Goal: Navigation & Orientation: Find specific page/section

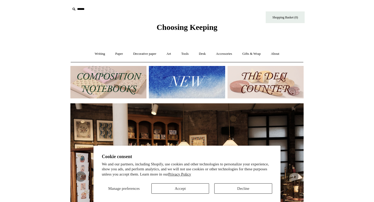
click at [89, 79] on img at bounding box center [108, 82] width 76 height 33
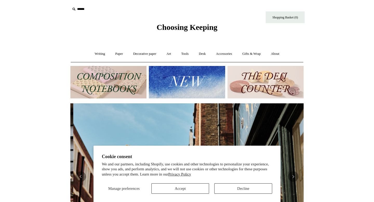
scroll to position [0, 233]
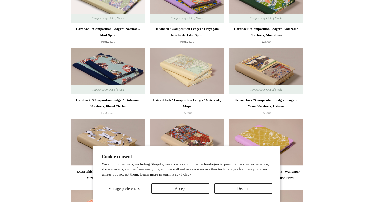
scroll to position [307, 0]
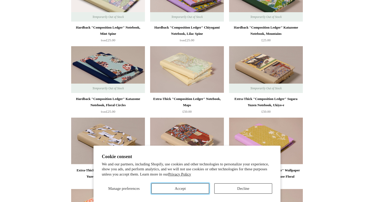
click at [167, 187] on button "Accept" at bounding box center [181, 189] width 58 height 10
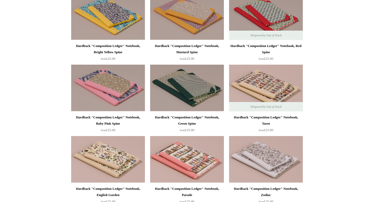
scroll to position [0, 0]
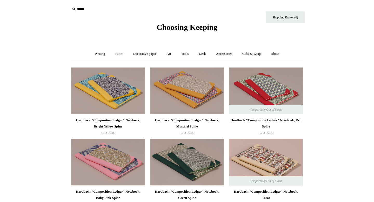
click at [118, 54] on link "Paper +" at bounding box center [119, 54] width 17 height 14
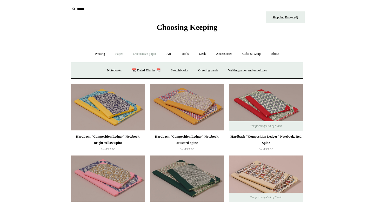
click at [139, 54] on link "Decorative paper +" at bounding box center [145, 54] width 33 height 14
click at [118, 52] on link "Paper +" at bounding box center [119, 54] width 17 height 14
click at [140, 72] on link "📆 Dated Diaries 📆" at bounding box center [146, 71] width 38 height 14
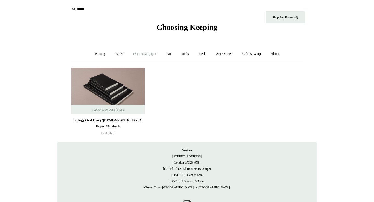
click at [144, 53] on link "Decorative paper +" at bounding box center [145, 54] width 33 height 14
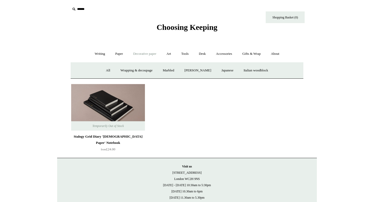
click at [177, 54] on ul "Writing + Pens by brand + Kaweco Lamy Ohnishi Seisakusho Pelikan Tetzbo Pilot P…" at bounding box center [187, 54] width 194 height 14
click at [169, 54] on link "Art +" at bounding box center [169, 54] width 14 height 14
click at [186, 54] on link "Tools +" at bounding box center [185, 54] width 17 height 14
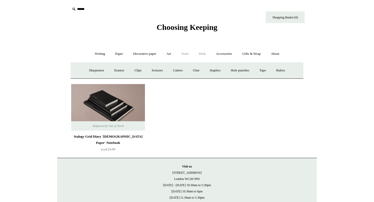
click at [207, 56] on link "Desk +" at bounding box center [202, 54] width 16 height 14
click at [226, 56] on link "Accessories +" at bounding box center [224, 54] width 25 height 14
click at [251, 54] on link "Gifts & Wrap +" at bounding box center [252, 54] width 28 height 14
click at [278, 53] on link "About +" at bounding box center [276, 54] width 18 height 14
click at [99, 55] on link "Writing +" at bounding box center [100, 54] width 20 height 14
